Goal: Task Accomplishment & Management: Complete application form

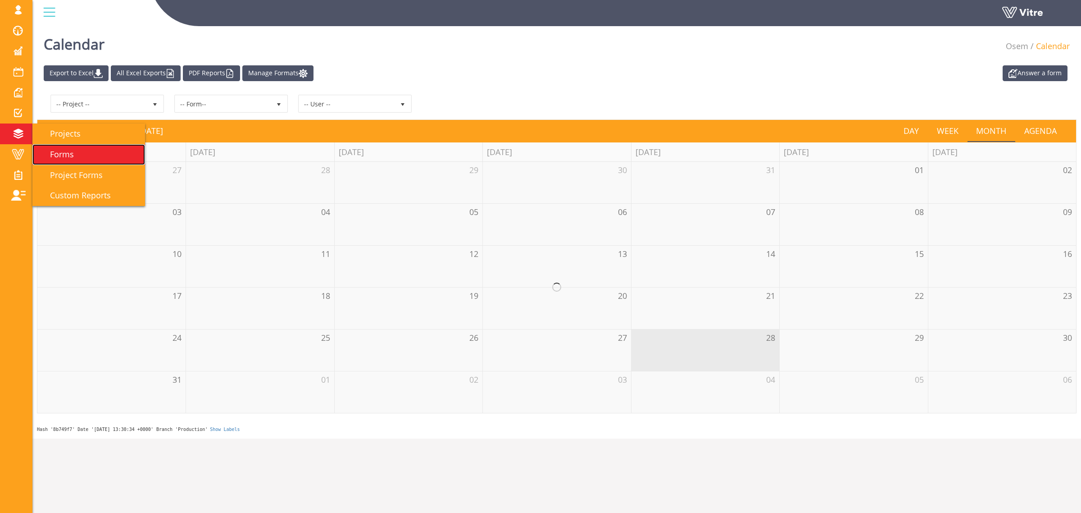
click at [72, 156] on span "Forms" at bounding box center [56, 154] width 35 height 11
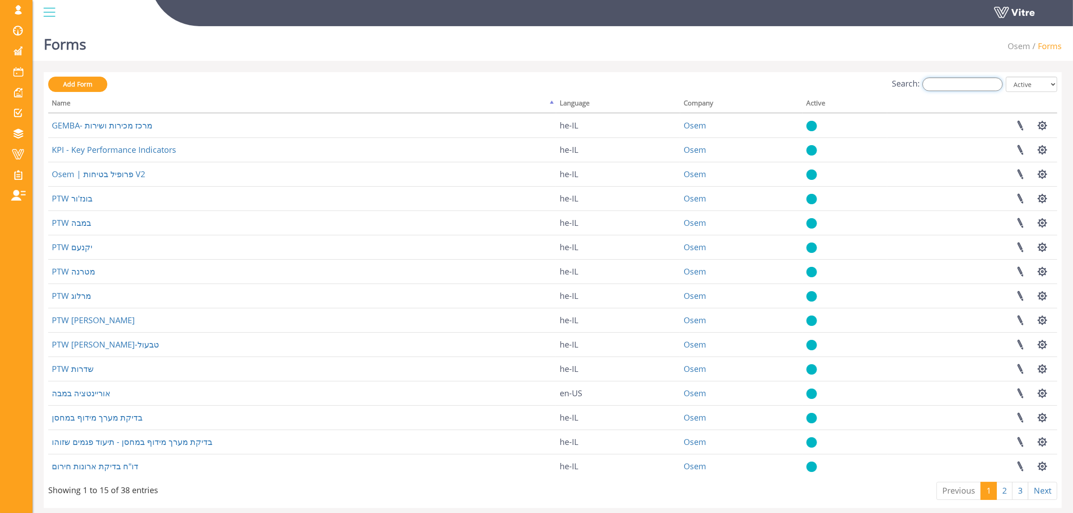
click at [940, 84] on input "Search:" at bounding box center [962, 84] width 80 height 14
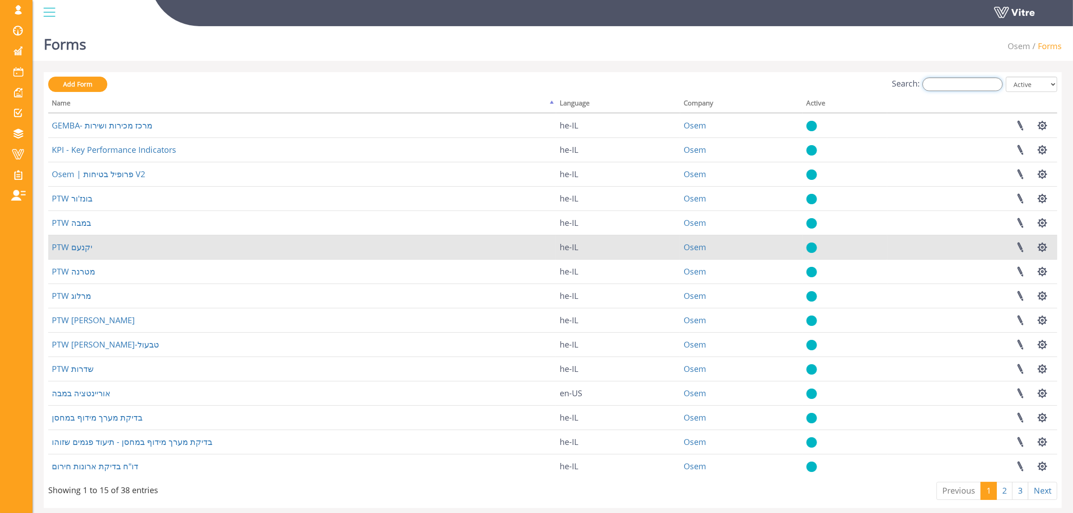
type input "G"
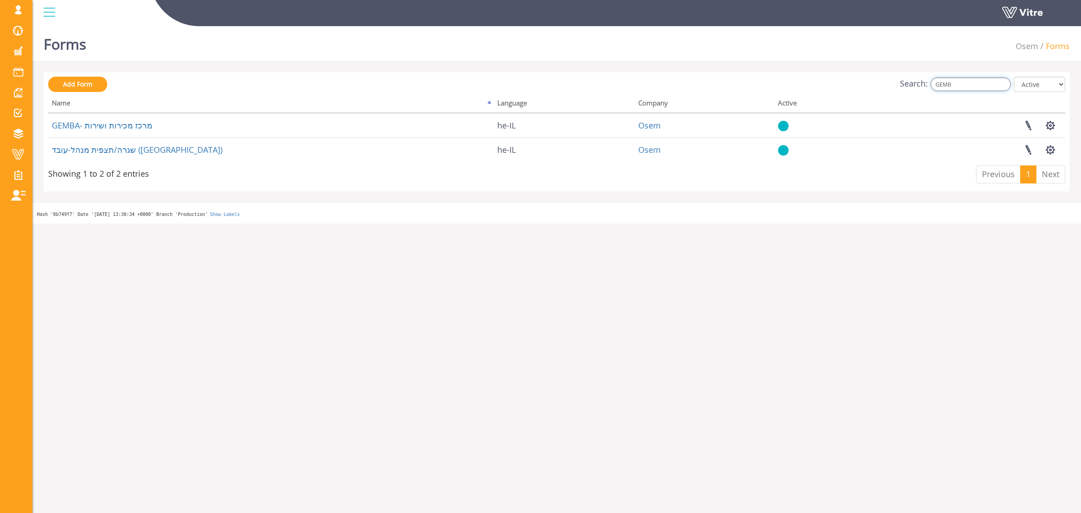
click at [967, 82] on input "GEMB" at bounding box center [971, 84] width 80 height 14
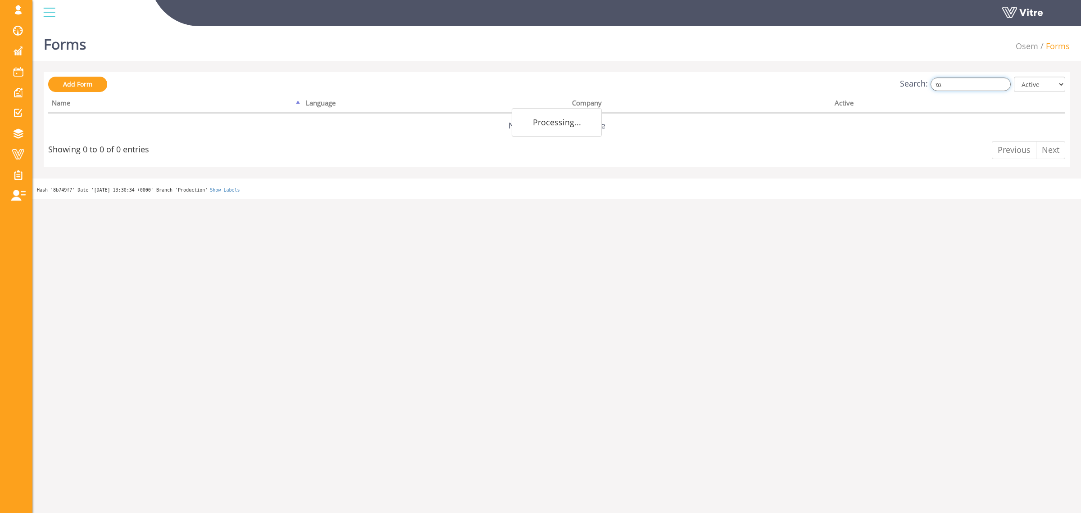
type input "ג"
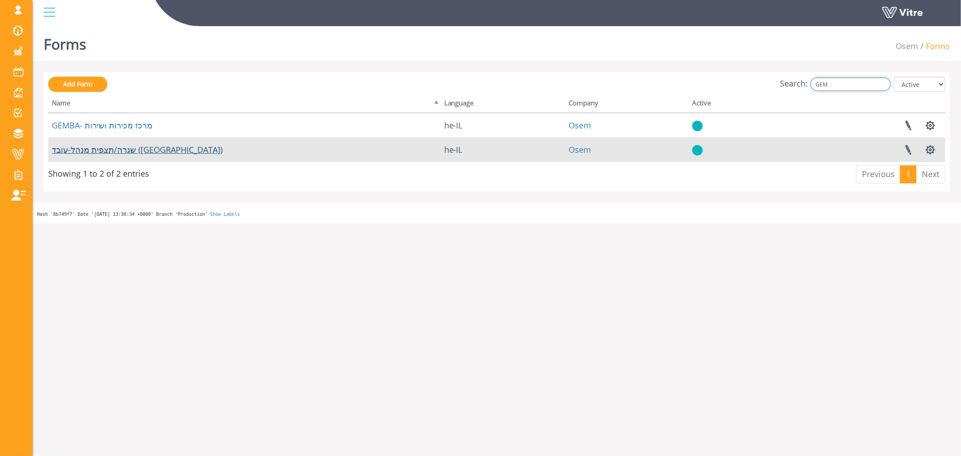
type input "GEM"
click at [118, 147] on link "שגרה/תצפית מנהל-עובד (Gemba)" at bounding box center [137, 149] width 171 height 11
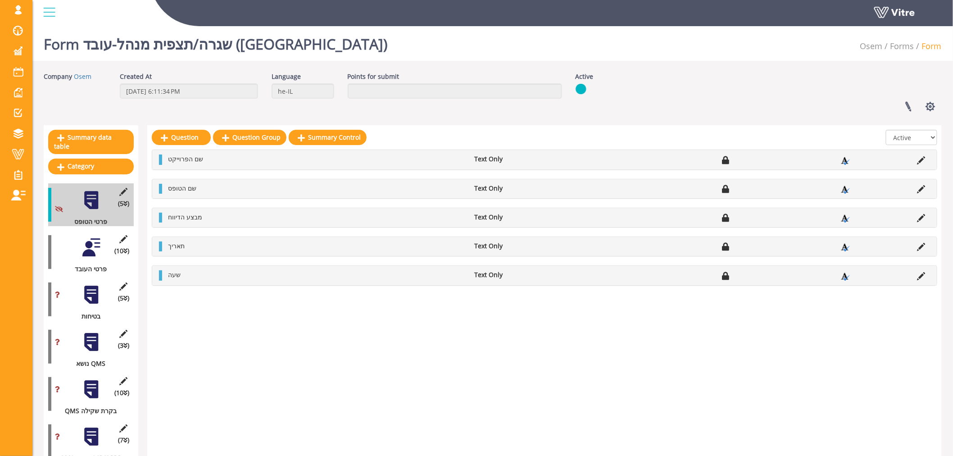
click at [86, 241] on div at bounding box center [91, 247] width 20 height 20
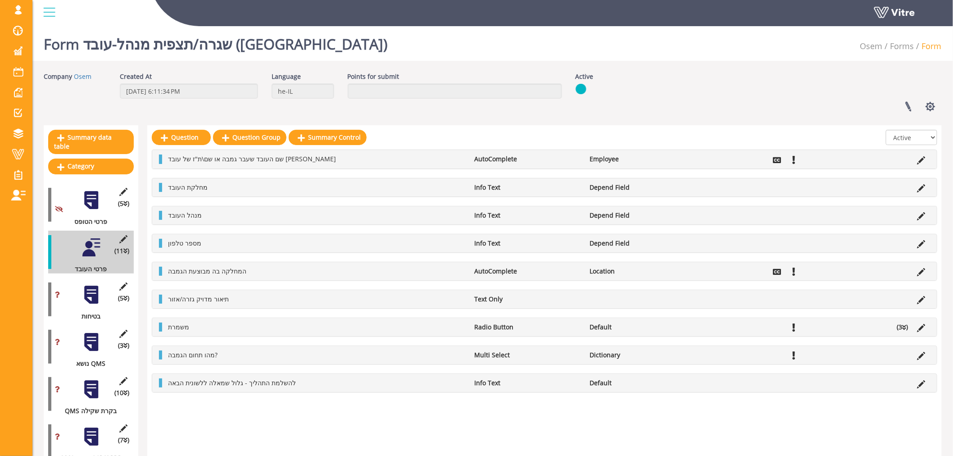
click at [91, 296] on div "(5 ) בטיחות" at bounding box center [91, 299] width 86 height 43
click at [92, 285] on div at bounding box center [91, 295] width 20 height 20
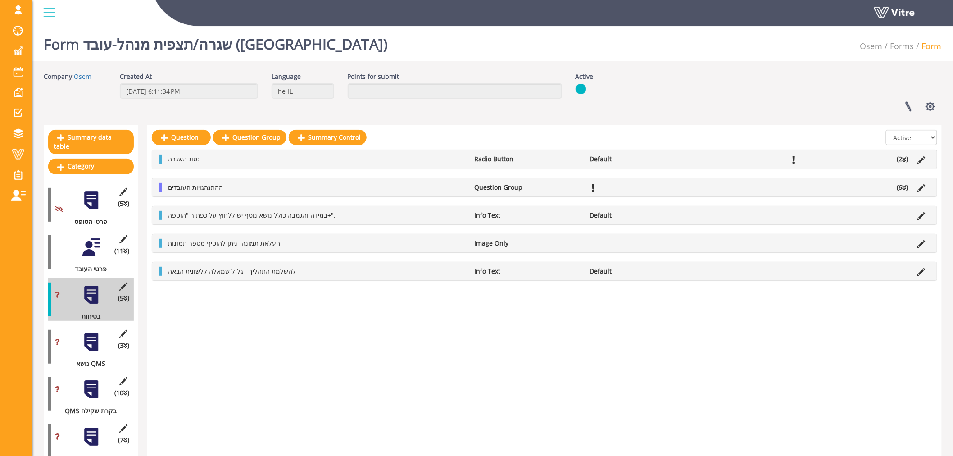
click at [93, 243] on div at bounding box center [91, 247] width 20 height 20
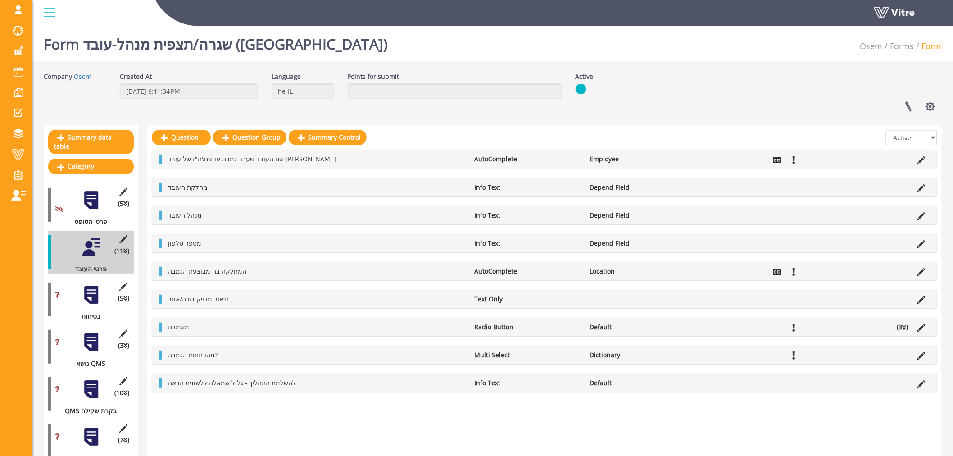
click at [160, 271] on div at bounding box center [160, 271] width 3 height 9
click at [922, 273] on icon at bounding box center [922, 272] width 8 height 8
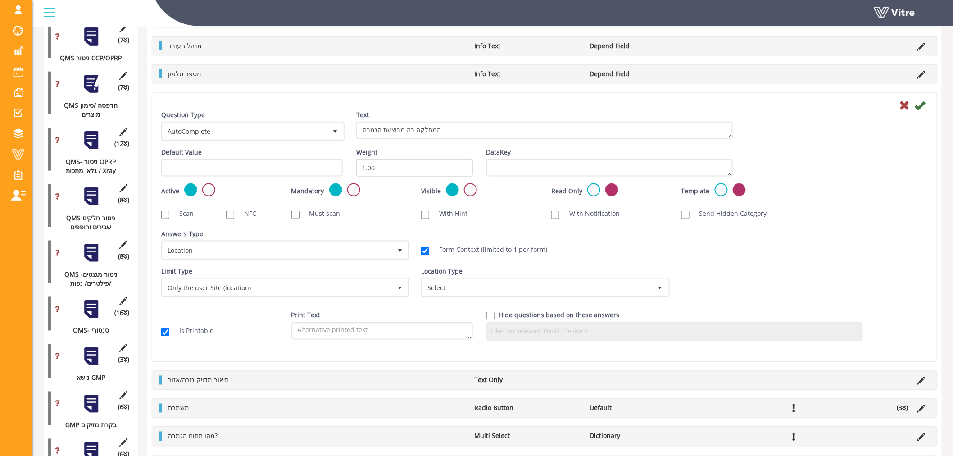
scroll to position [100, 0]
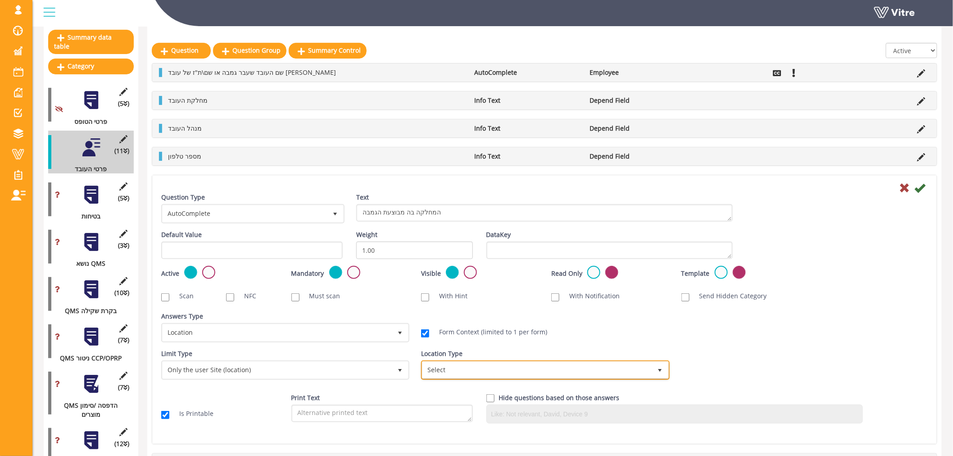
click at [435, 375] on span "Select" at bounding box center [537, 370] width 229 height 16
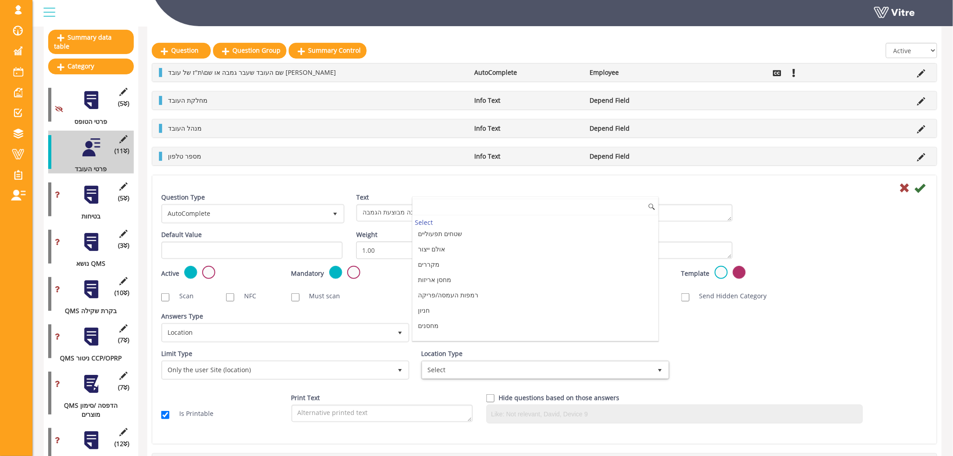
scroll to position [78, 0]
click at [463, 287] on li "רמפות העמסה/פריקה" at bounding box center [536, 280] width 246 height 15
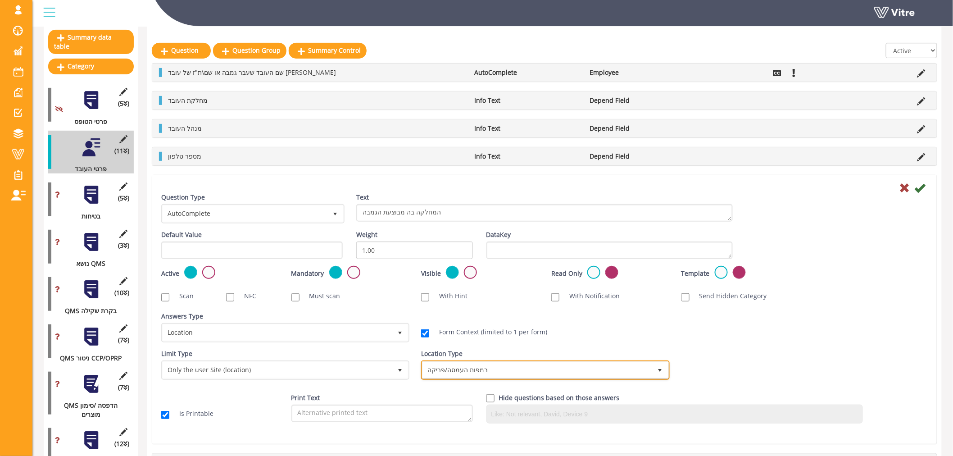
click at [509, 367] on span "רמפות העמסה/פריקה" at bounding box center [537, 370] width 229 height 16
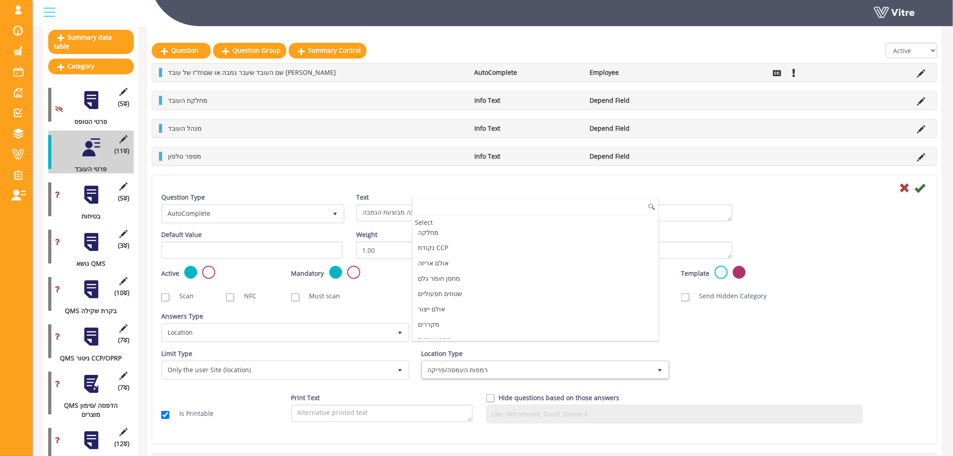
scroll to position [0, 0]
click at [476, 223] on div "Select" at bounding box center [536, 222] width 246 height 12
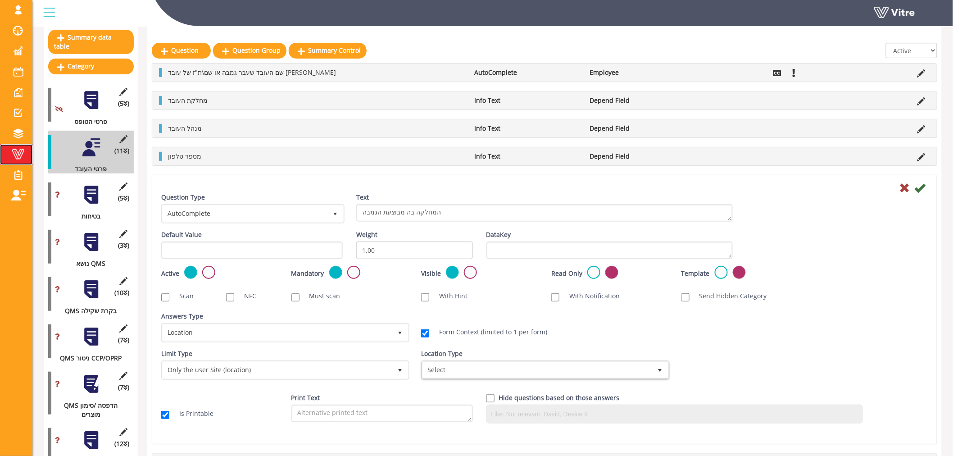
click at [10, 155] on span at bounding box center [18, 154] width 23 height 11
